Goal: Find specific page/section: Find specific page/section

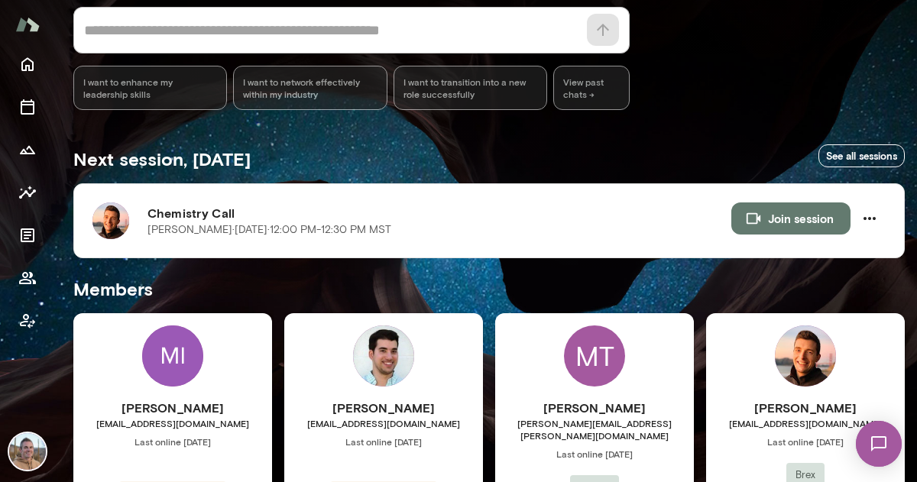
scroll to position [157, 0]
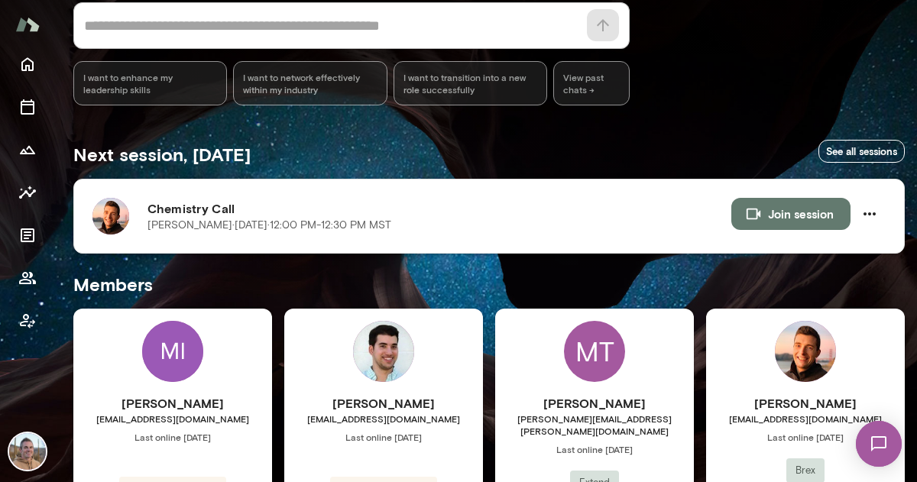
click at [105, 223] on img at bounding box center [110, 216] width 37 height 37
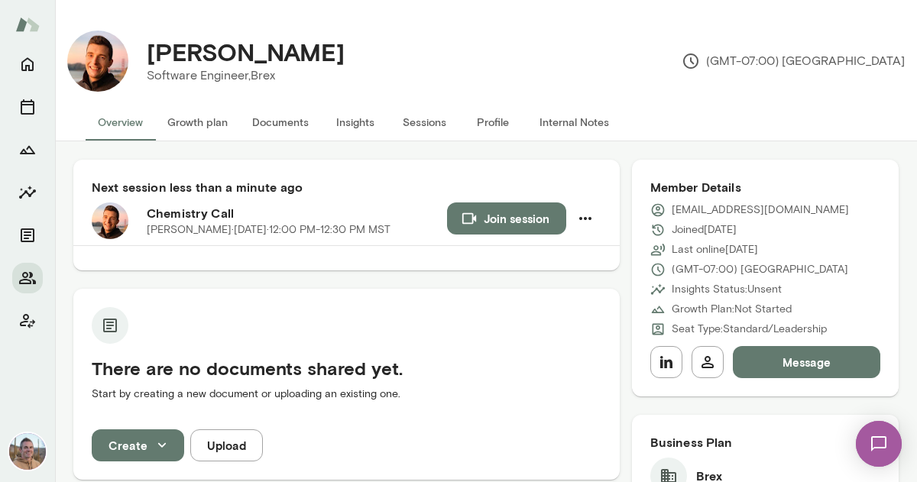
click at [559, 125] on button "Internal Notes" at bounding box center [574, 122] width 94 height 37
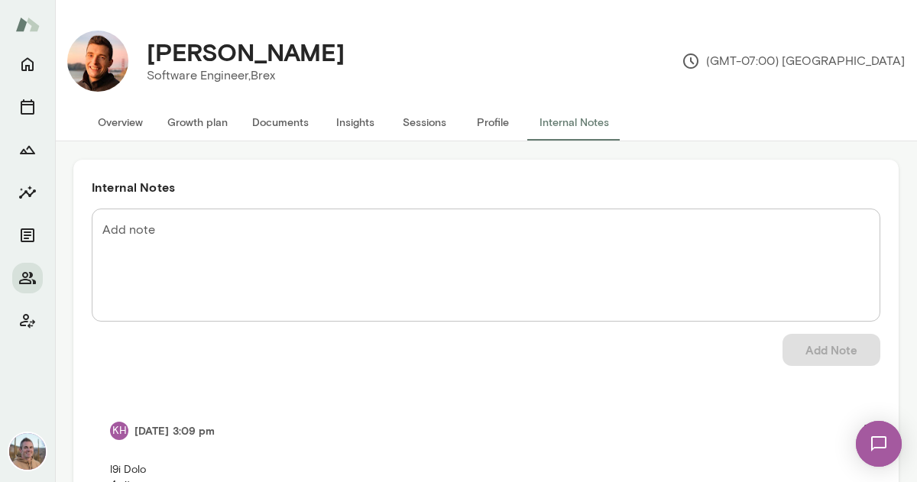
click at [128, 125] on button "Overview" at bounding box center [121, 122] width 70 height 37
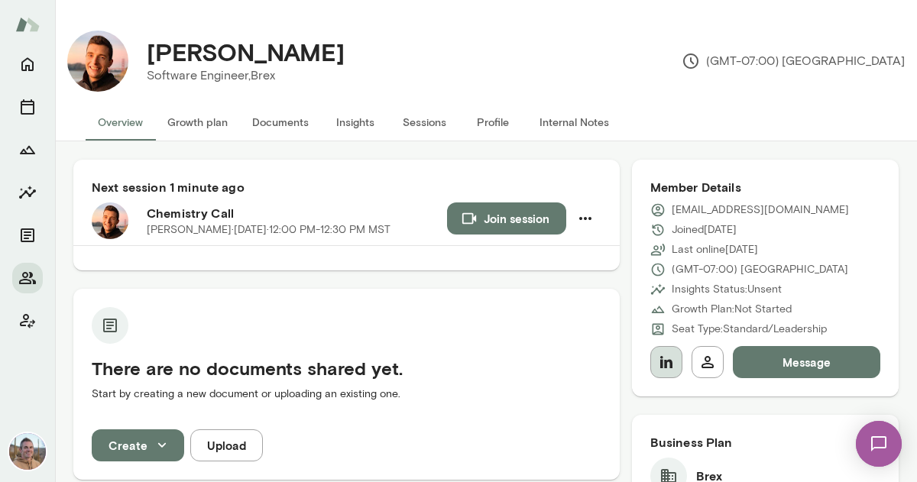
click at [660, 354] on icon "button" at bounding box center [666, 362] width 18 height 18
click at [595, 122] on button "Internal Notes" at bounding box center [574, 122] width 94 height 37
